Goal: Transaction & Acquisition: Download file/media

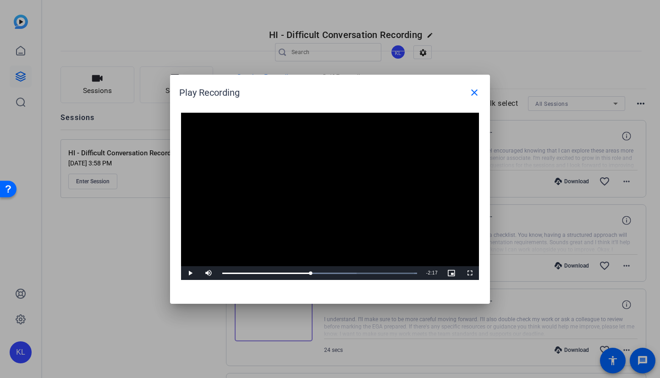
scroll to position [728, 0]
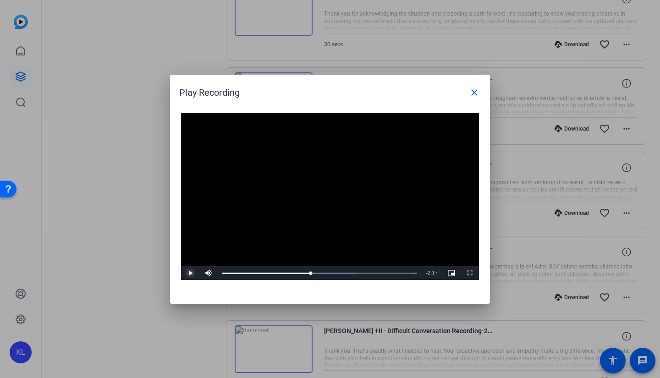
click at [194, 273] on span "Video Player" at bounding box center [190, 273] width 18 height 0
click at [190, 273] on span "Video Player" at bounding box center [190, 273] width 18 height 0
click at [146, 273] on div at bounding box center [330, 189] width 660 height 378
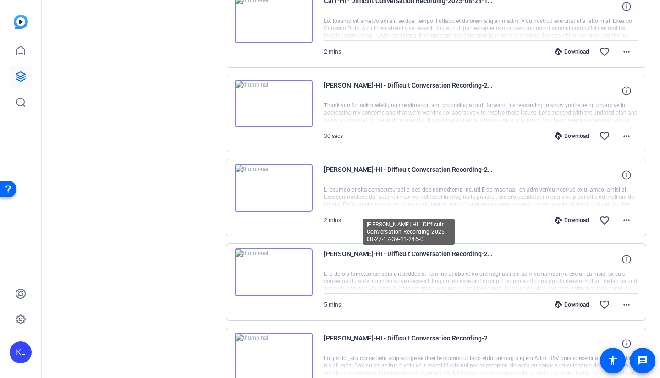
scroll to position [682, 0]
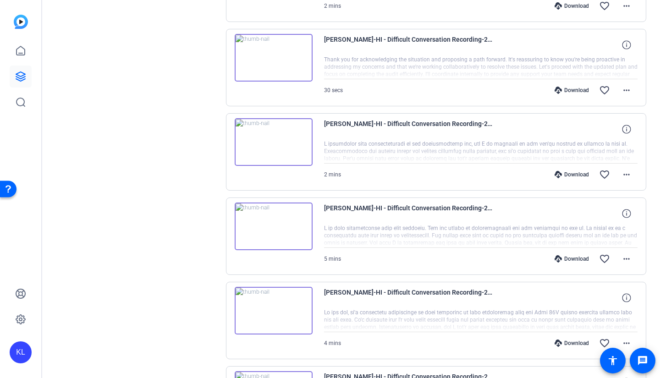
click at [563, 344] on div "Download" at bounding box center [572, 343] width 44 height 7
click at [555, 260] on icon at bounding box center [558, 258] width 7 height 7
click at [407, 180] on div "2 mins Download favorite_border more_horiz" at bounding box center [481, 175] width 314 height 22
click at [557, 176] on icon at bounding box center [558, 174] width 7 height 7
click at [570, 91] on div "Download" at bounding box center [572, 90] width 44 height 7
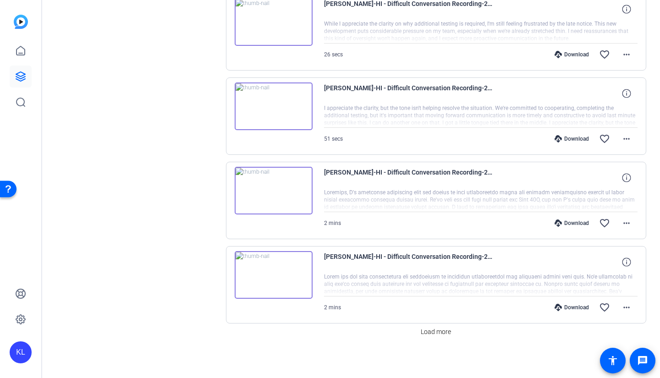
scroll to position [1480, 0]
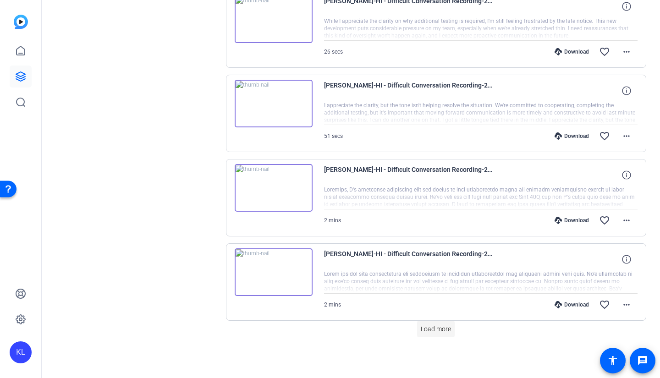
click at [428, 336] on span at bounding box center [436, 329] width 38 height 22
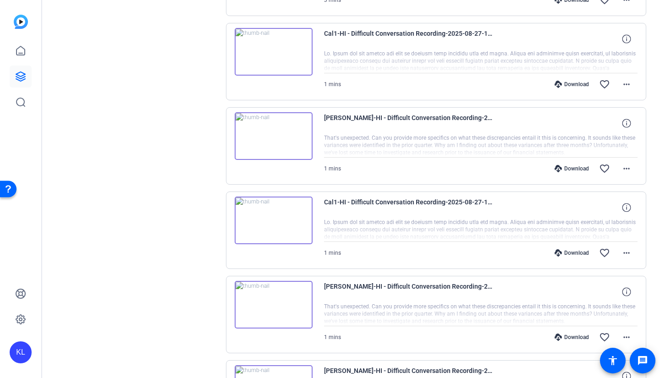
scroll to position [1892, 0]
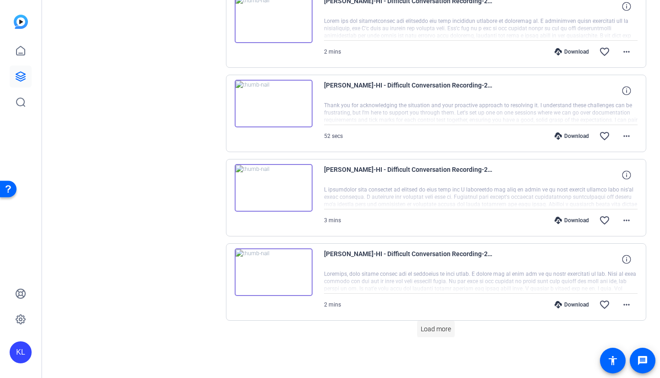
click at [424, 329] on span "Load more" at bounding box center [436, 330] width 30 height 10
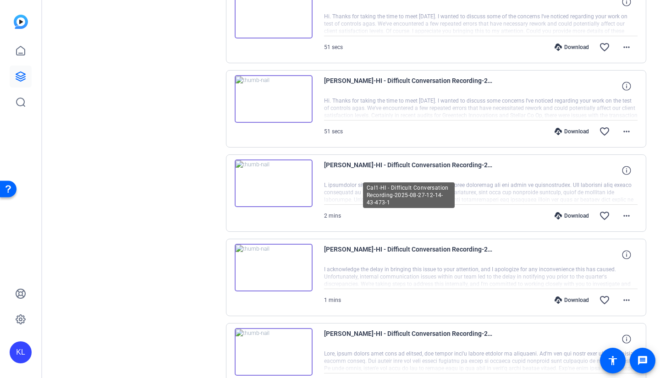
scroll to position [3011, 0]
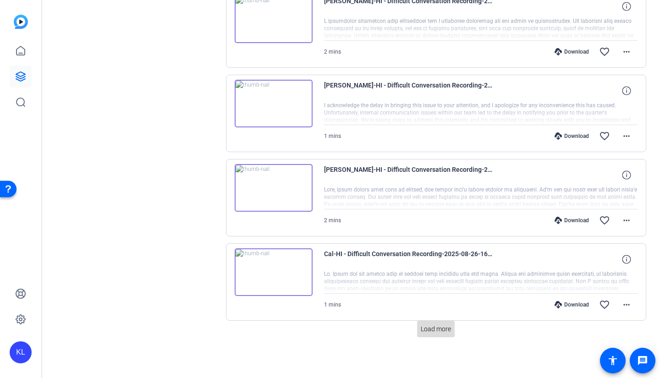
click at [434, 333] on span "Load more" at bounding box center [436, 330] width 30 height 10
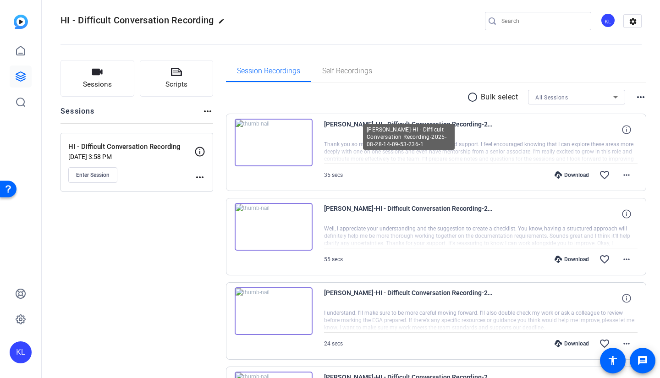
scroll to position [0, 0]
